Goal: Task Accomplishment & Management: Manage account settings

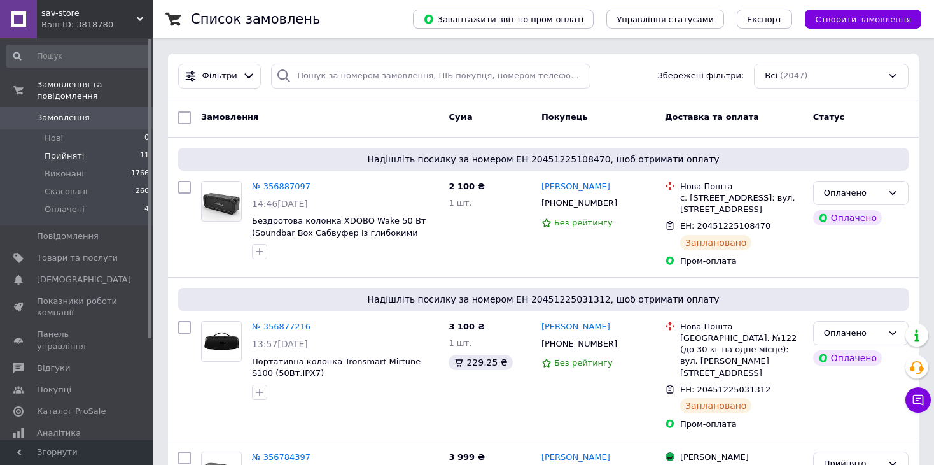
click at [63, 150] on li "Прийняті 11" at bounding box center [78, 156] width 157 height 18
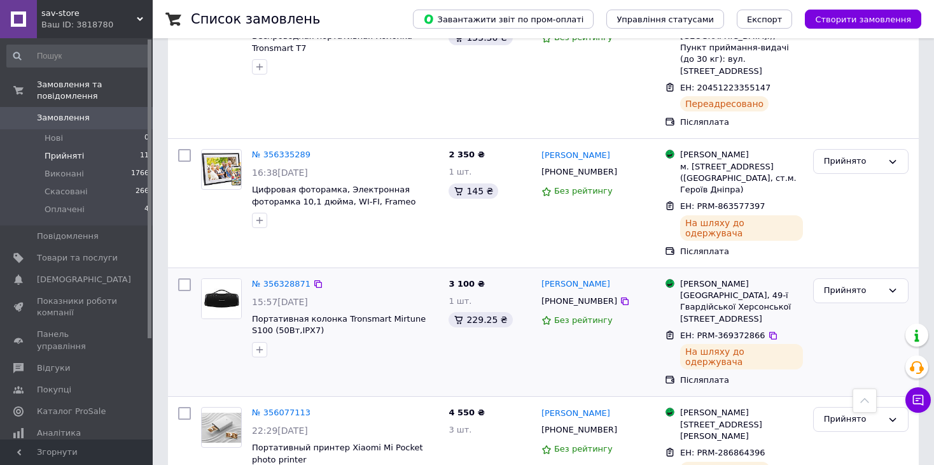
scroll to position [1028, 0]
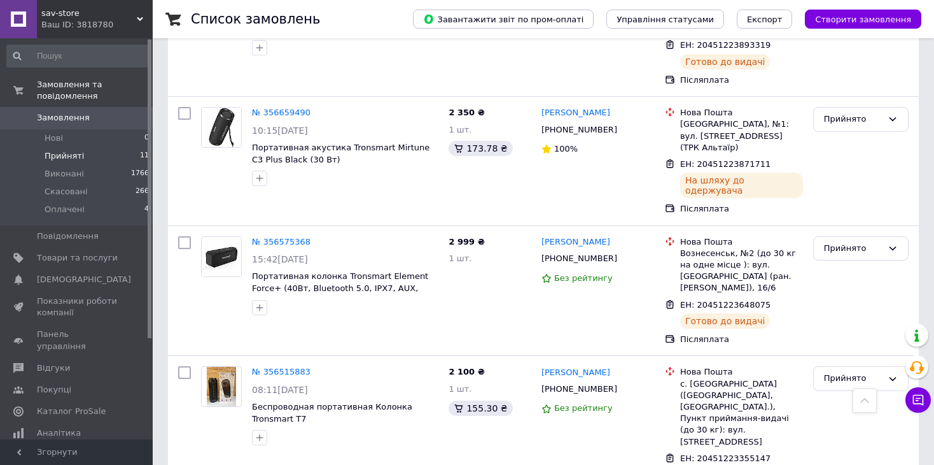
scroll to position [620, 0]
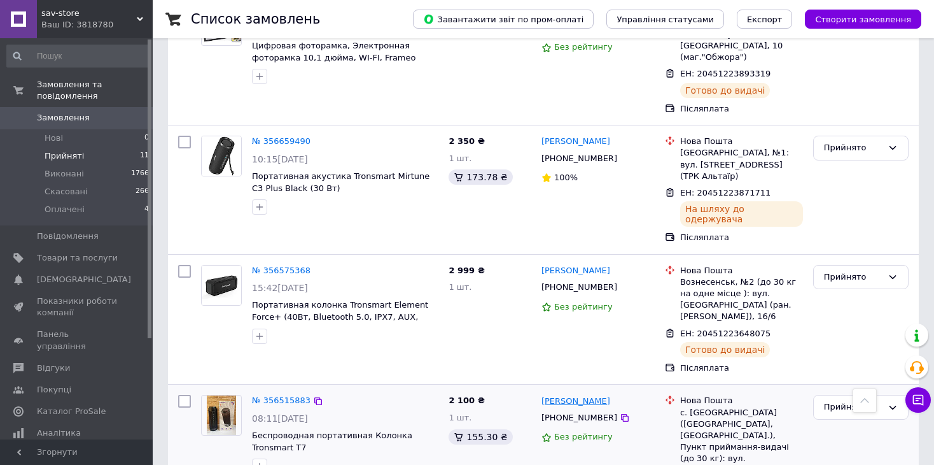
click at [561, 395] on link "[PERSON_NAME]" at bounding box center [576, 401] width 69 height 12
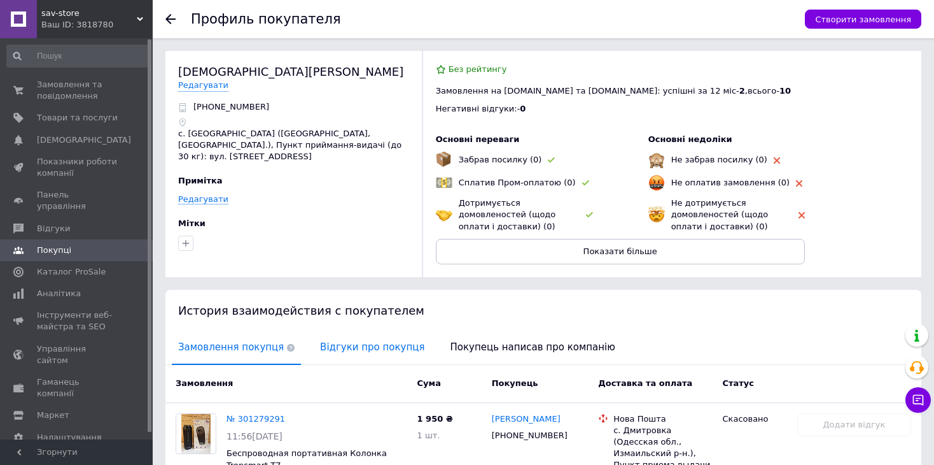
click at [371, 353] on span "Відгуки про покупця" at bounding box center [372, 347] width 117 height 32
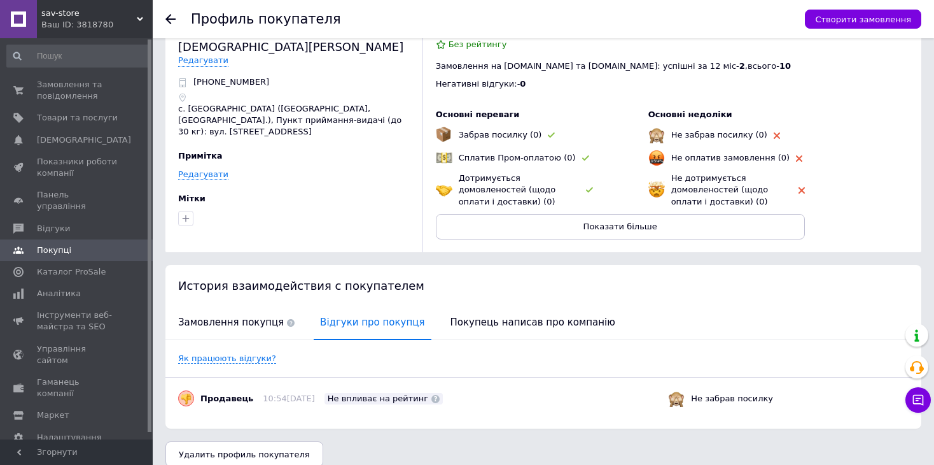
scroll to position [38, 0]
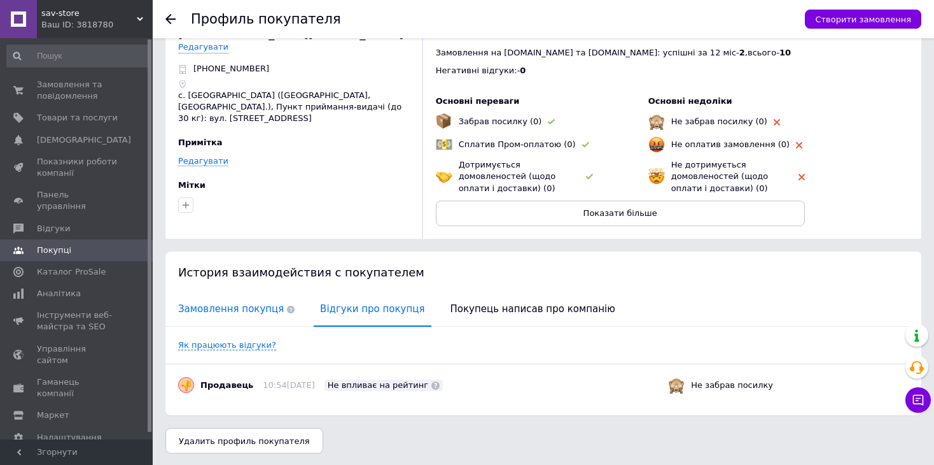
click at [223, 305] on span "Замовлення покупця" at bounding box center [236, 309] width 129 height 32
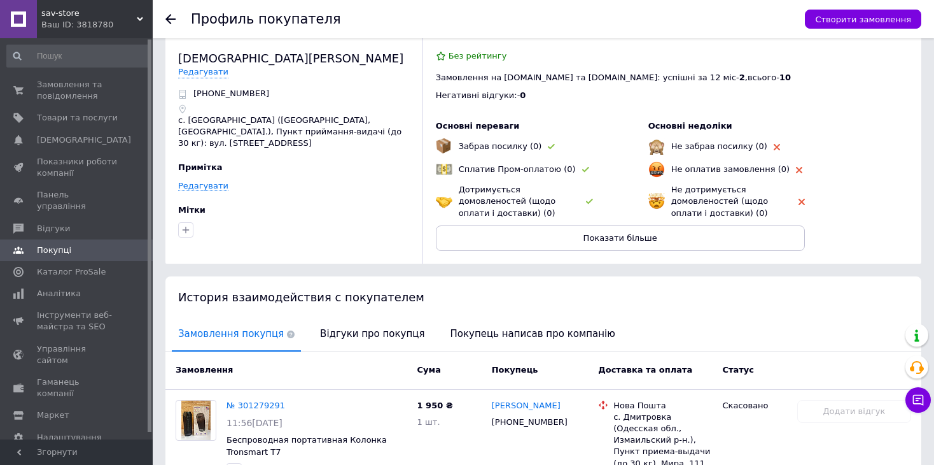
scroll to position [0, 0]
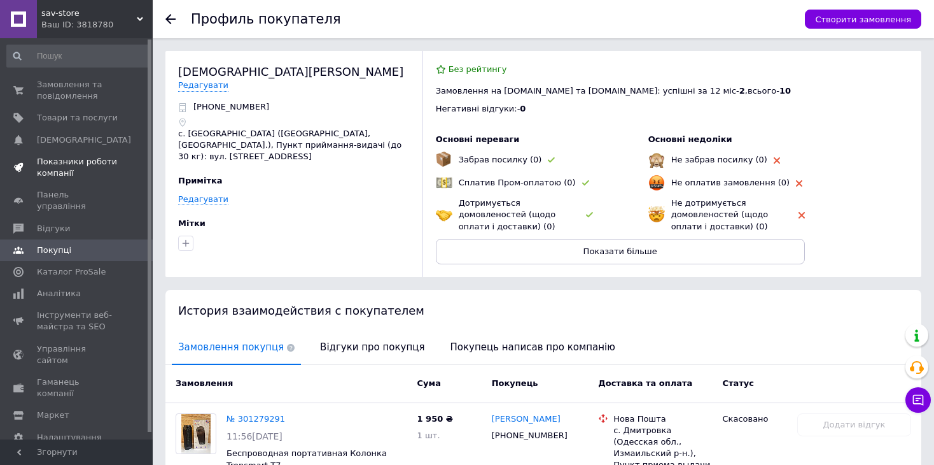
click at [76, 170] on span "Показники роботи компанії" at bounding box center [77, 167] width 81 height 23
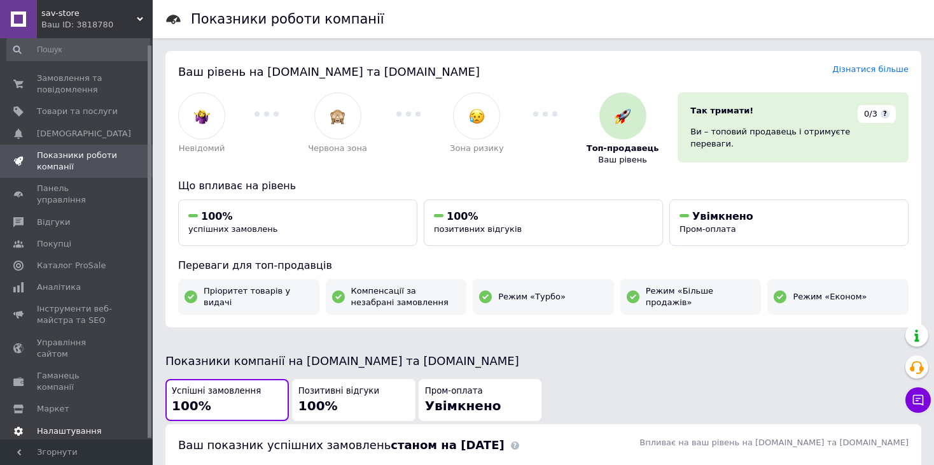
scroll to position [64, 0]
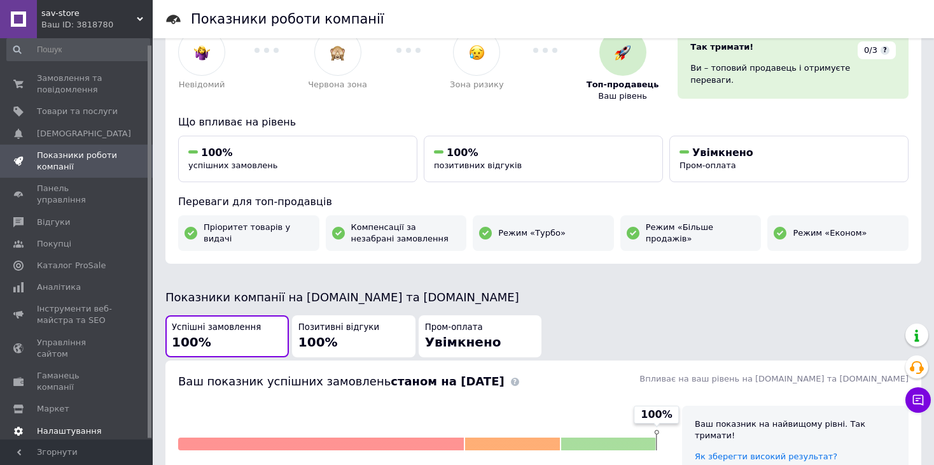
click at [72, 425] on span "Налаштування" at bounding box center [69, 430] width 65 height 11
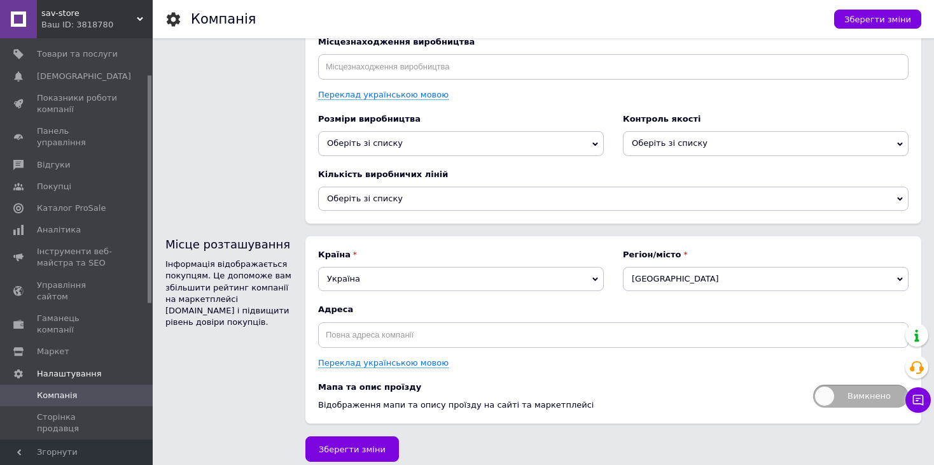
scroll to position [1595, 0]
click at [83, 55] on span "Товари та послуги" at bounding box center [77, 53] width 81 height 11
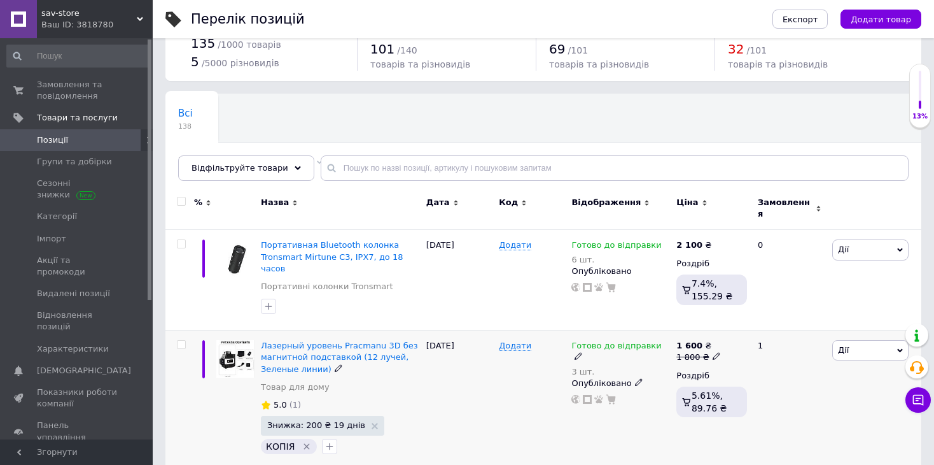
scroll to position [64, 0]
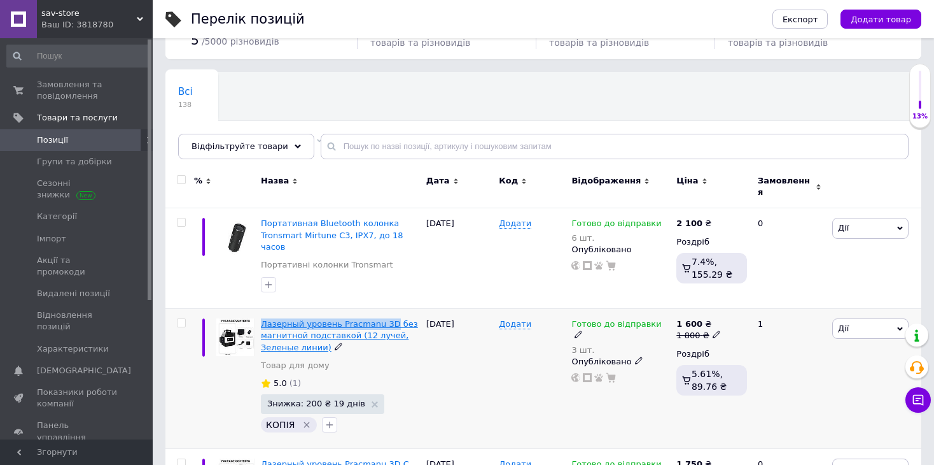
drag, startPoint x: 261, startPoint y: 305, endPoint x: 383, endPoint y: 307, distance: 122.2
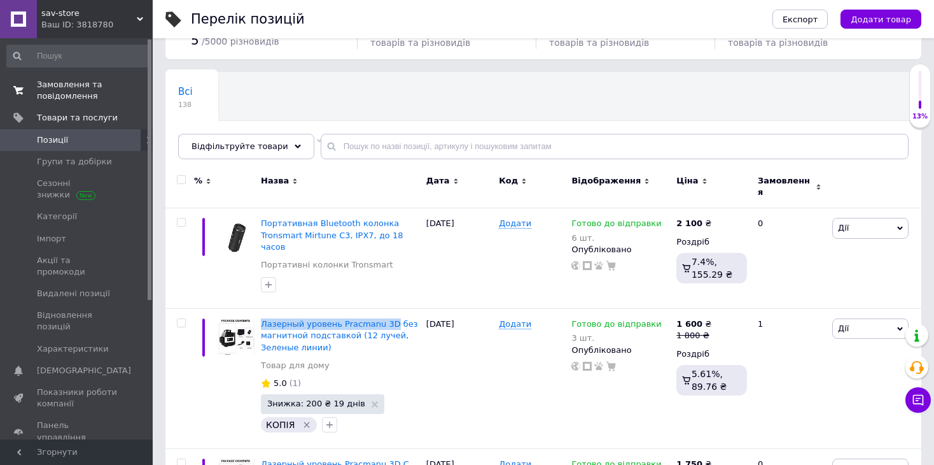
click at [77, 96] on span "Замовлення та повідомлення" at bounding box center [77, 90] width 81 height 23
